Goal: Task Accomplishment & Management: Complete application form

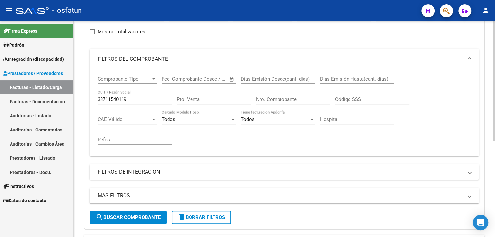
scroll to position [43, 0]
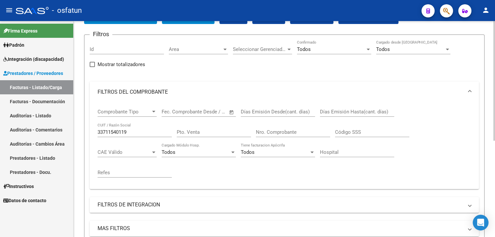
click at [135, 140] on div "33711540119 CUIT / Razón Social" at bounding box center [134, 133] width 74 height 20
click at [136, 134] on input "33711540119" at bounding box center [134, 132] width 74 height 6
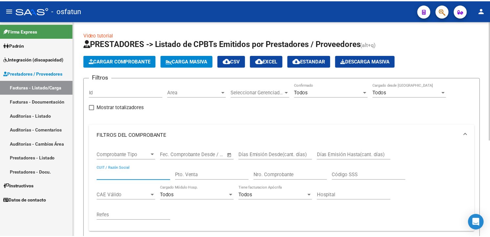
scroll to position [0, 0]
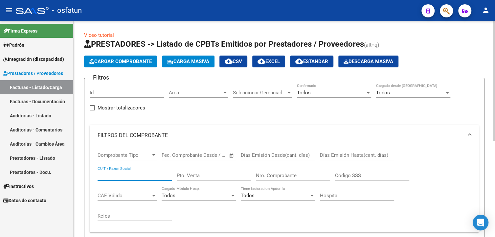
click at [128, 57] on button "Cargar Comprobante" at bounding box center [120, 61] width 73 height 12
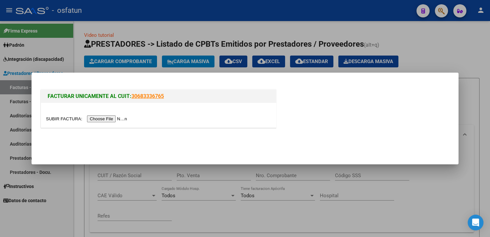
click at [120, 119] on input "file" at bounding box center [87, 118] width 83 height 7
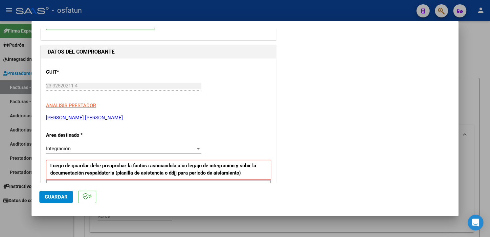
scroll to position [66, 0]
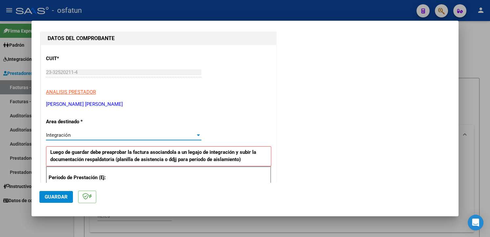
click at [154, 134] on div "Integración" at bounding box center [120, 135] width 149 height 6
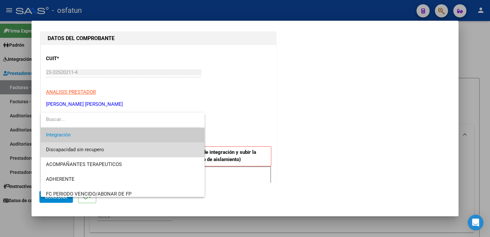
click at [147, 149] on span "Discapacidad sin recupero" at bounding box center [123, 149] width 154 height 15
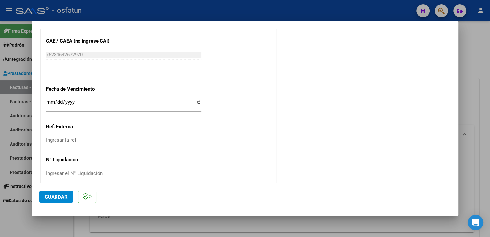
scroll to position [357, 0]
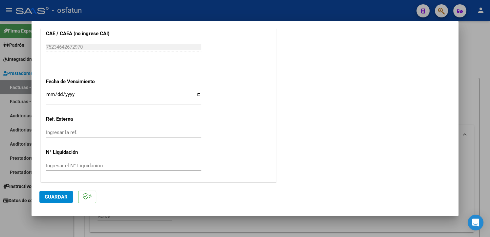
click at [55, 196] on span "Guardar" at bounding box center [56, 197] width 23 height 6
